Goal: Information Seeking & Learning: Understand process/instructions

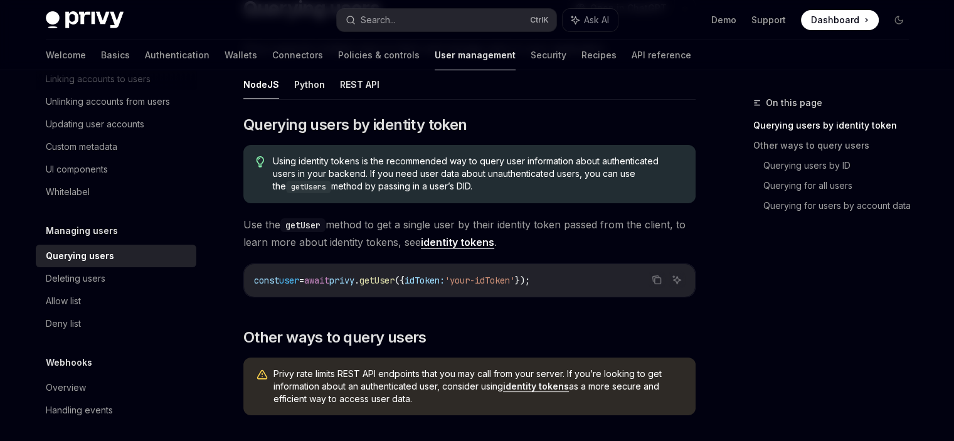
scroll to position [78, 0]
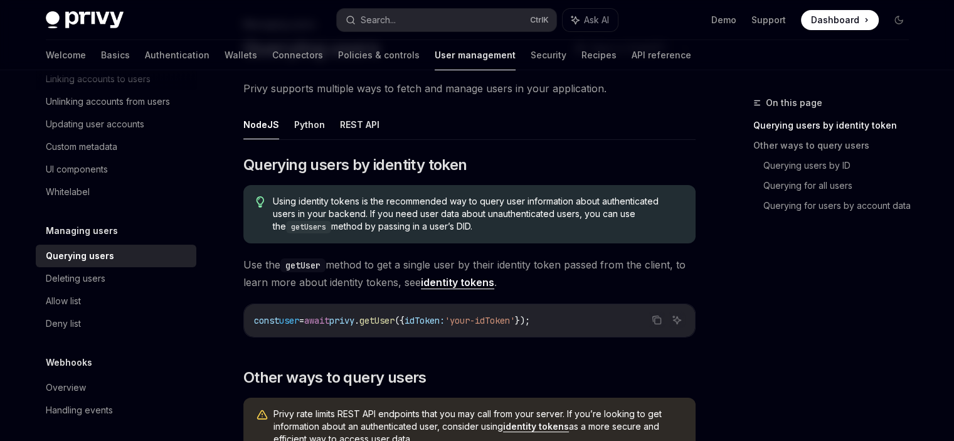
click at [515, 316] on span "'your-idToken'" at bounding box center [480, 320] width 70 height 11
copy code "const user = await privy . getUser ({ idToken: 'your-idToken' });"
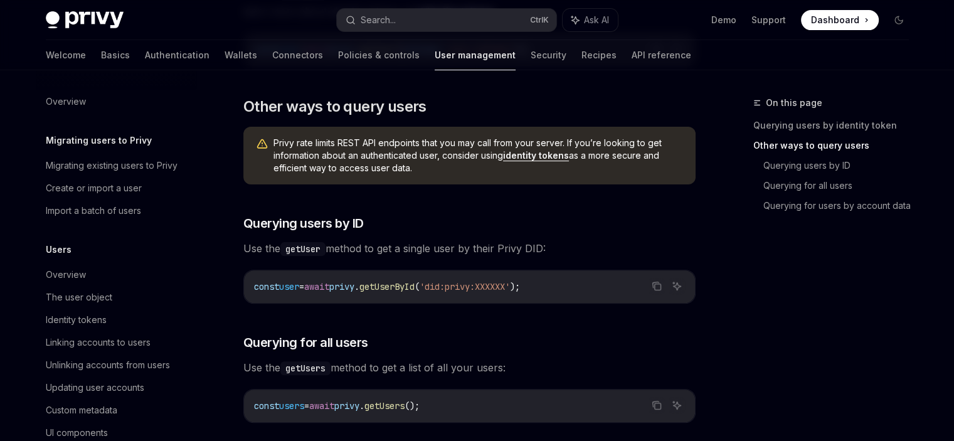
scroll to position [264, 0]
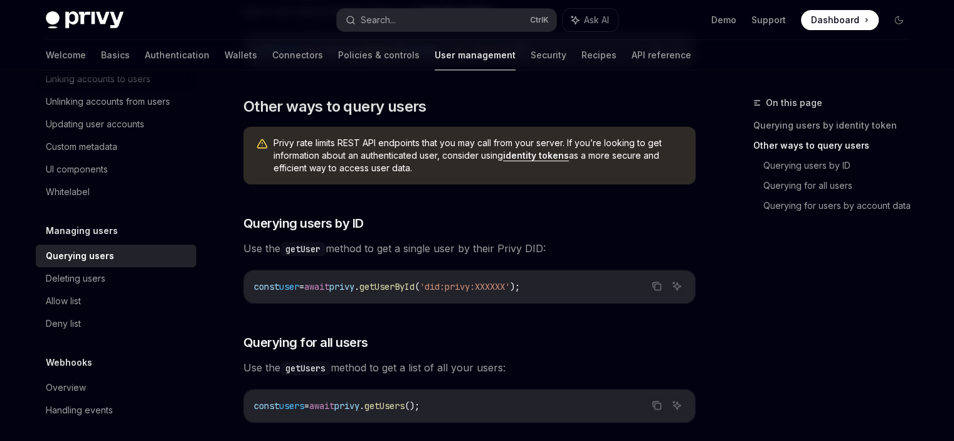
click at [415, 289] on span "getUserById" at bounding box center [387, 286] width 55 height 11
copy span "getUserById"
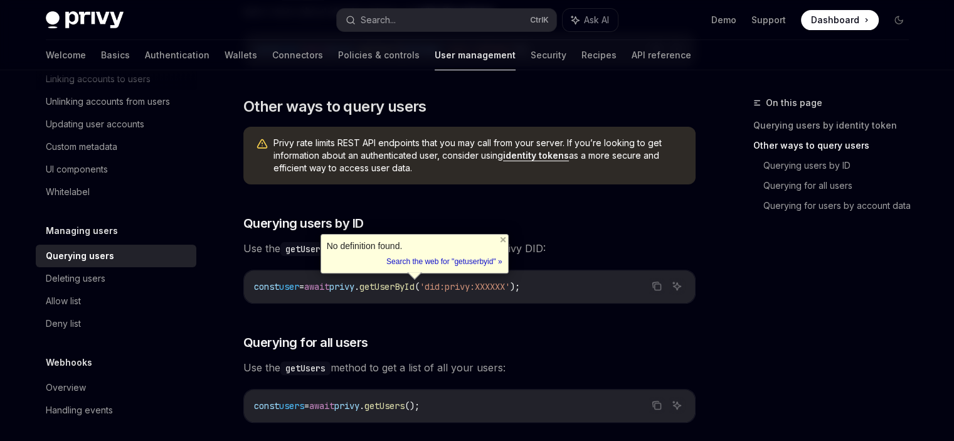
click at [806, 293] on div "On this page Querying users by identity token Other ways to query users Queryin…" at bounding box center [823, 268] width 191 height 346
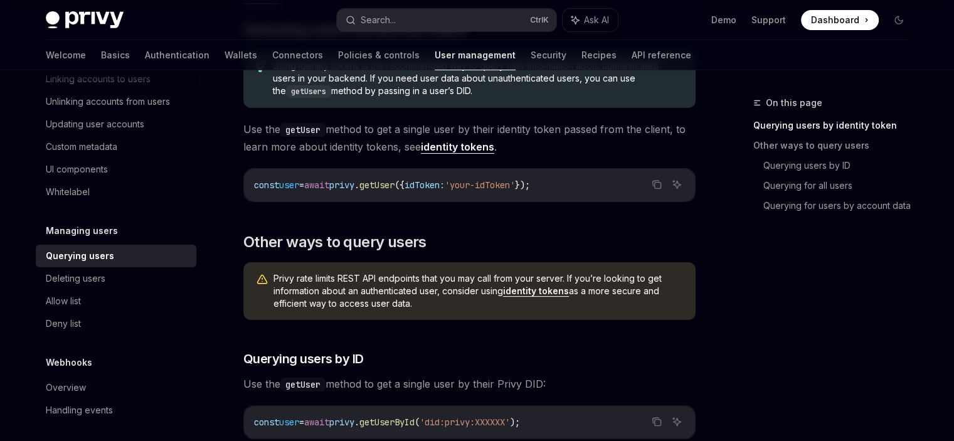
scroll to position [191, 0]
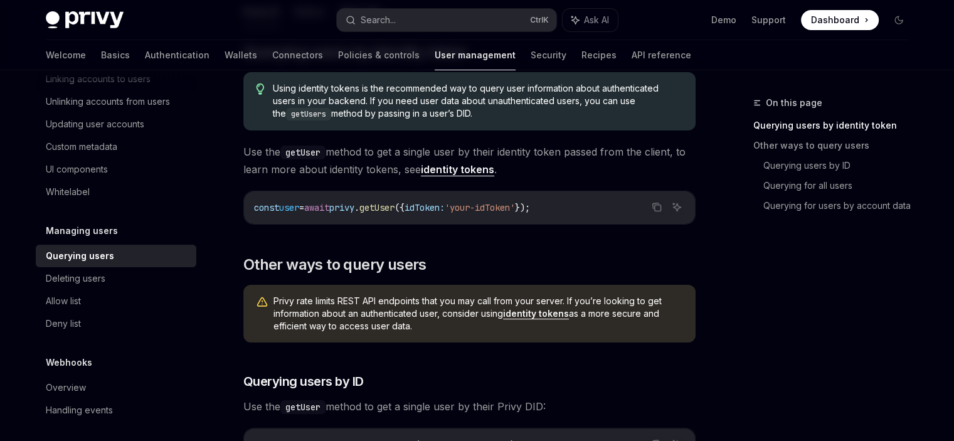
click at [395, 203] on span "getUser" at bounding box center [377, 207] width 35 height 11
copy span "getUser"
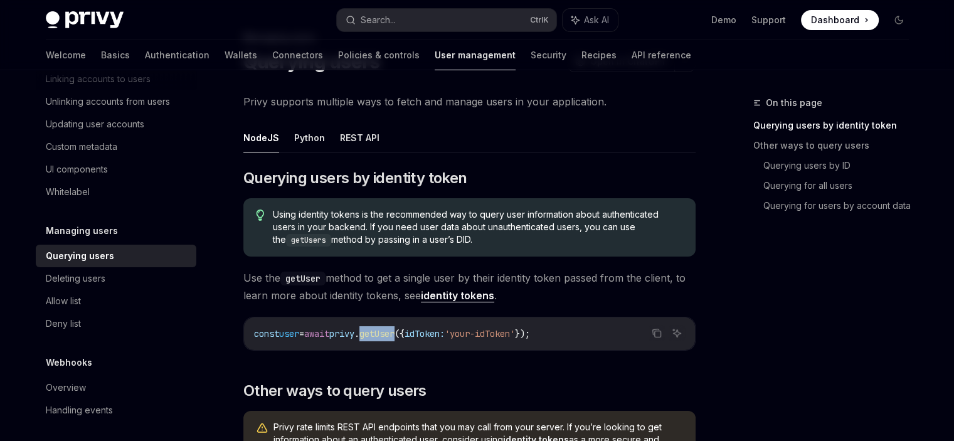
scroll to position [68, 0]
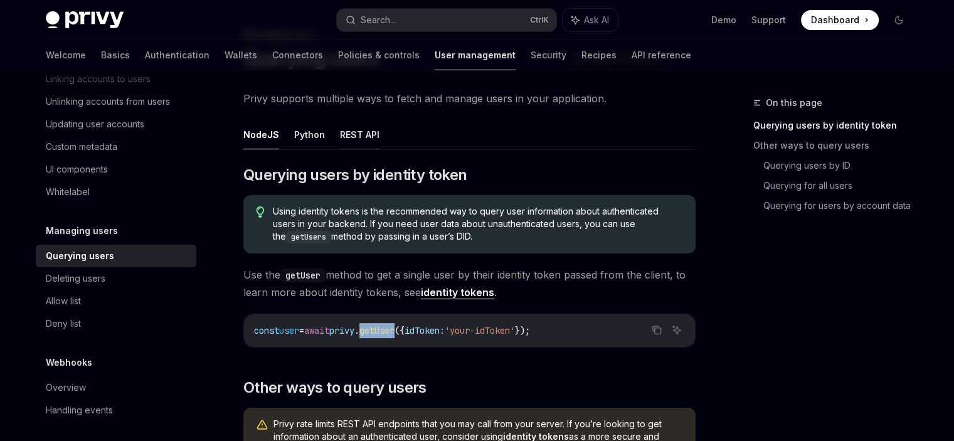
click at [371, 128] on button "REST API" at bounding box center [360, 134] width 40 height 29
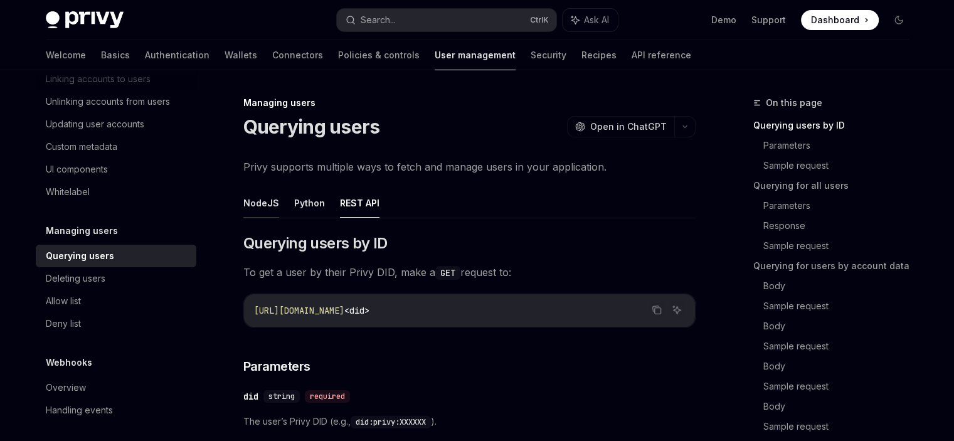
click at [274, 191] on button "NodeJS" at bounding box center [261, 202] width 36 height 29
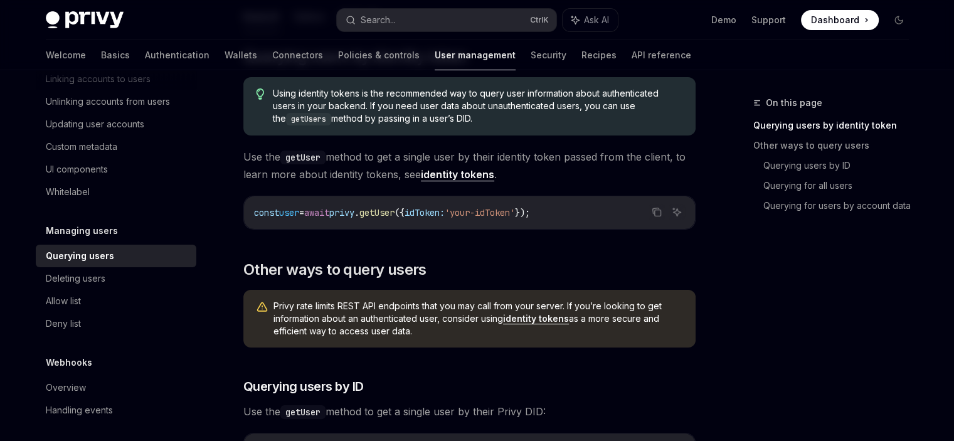
scroll to position [193, 0]
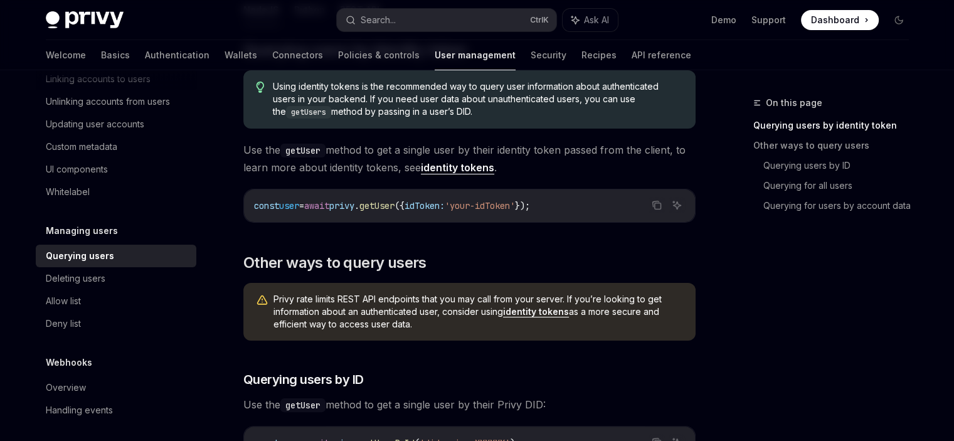
click at [550, 316] on link "identity tokens" at bounding box center [536, 311] width 66 height 11
type textarea "*"
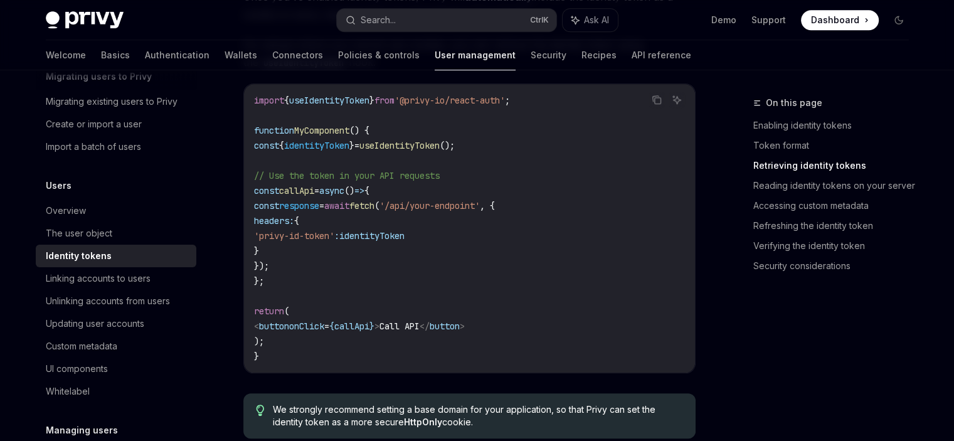
scroll to position [1162, 0]
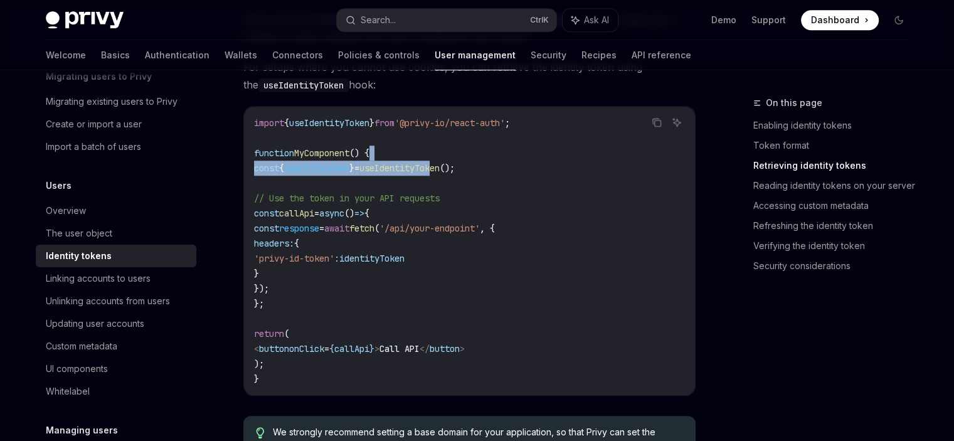
drag, startPoint x: 474, startPoint y: 156, endPoint x: 469, endPoint y: 164, distance: 9.0
click at [469, 164] on code "import { useIdentityToken } from '@privy-io/react-auth' ; function MyComponent …" at bounding box center [469, 250] width 431 height 271
click at [440, 164] on span "useIdentityToken" at bounding box center [400, 168] width 80 height 11
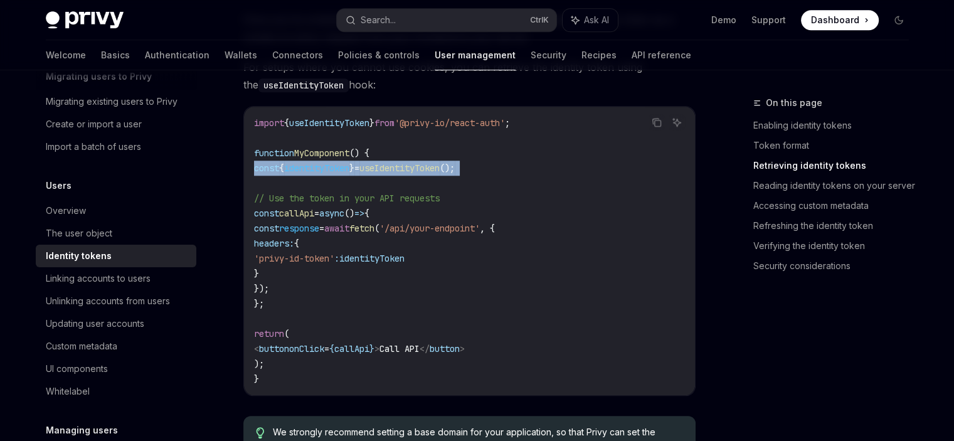
copy code "const { identityToken } = useIdentityToken ();"
click at [440, 169] on span "useIdentityToken" at bounding box center [400, 168] width 80 height 11
copy code "const { identityToken } = useIdentityToken ();"
